Goal: Navigation & Orientation: Find specific page/section

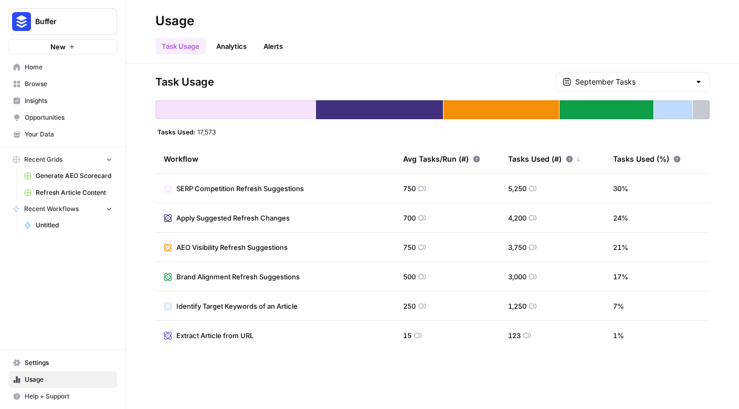
click at [70, 101] on span "Insights" at bounding box center [69, 100] width 88 height 9
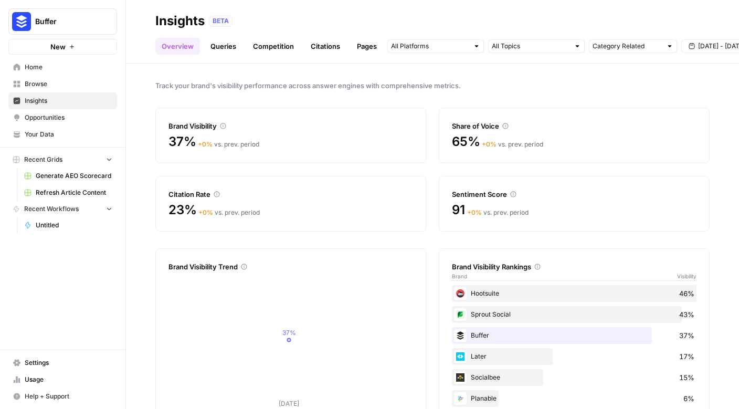
click at [221, 37] on div "Overview Queries Competition Citations Pages Category Related [DATE] - [DATE]" at bounding box center [432, 41] width 554 height 25
click at [223, 47] on link "Queries" at bounding box center [223, 46] width 38 height 17
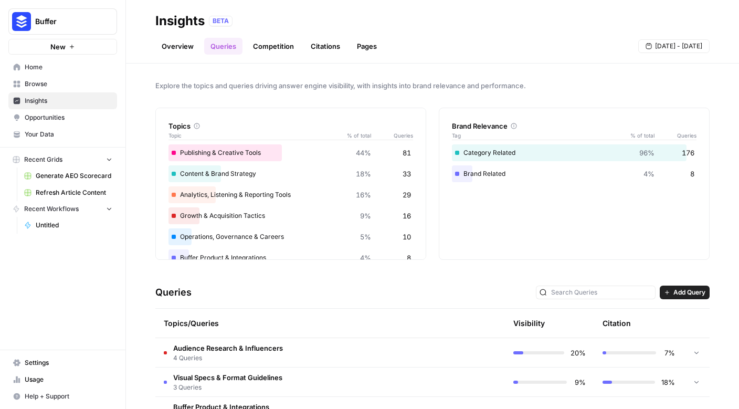
click at [197, 47] on link "Overview" at bounding box center [177, 46] width 45 height 17
